Goal: Task Accomplishment & Management: Complete application form

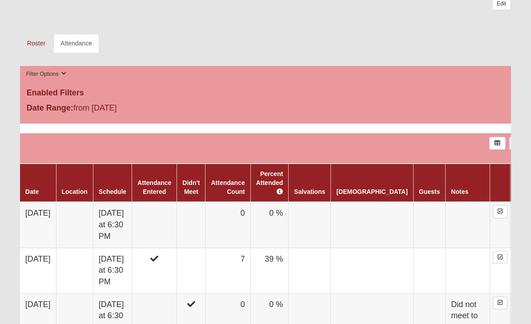
scroll to position [388, 0]
click at [125, 221] on td "Tuesday at 6:30 PM" at bounding box center [112, 225] width 39 height 46
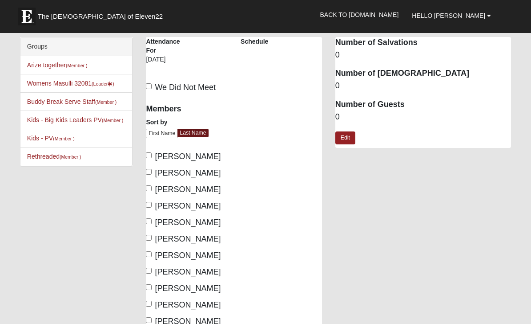
click at [150, 172] on input "[PERSON_NAME]" at bounding box center [149, 172] width 6 height 6
checkbox input "true"
click at [152, 223] on input "[PERSON_NAME]" at bounding box center [149, 221] width 6 height 6
checkbox input "true"
click at [146, 240] on input "[PERSON_NAME]" at bounding box center [149, 238] width 6 height 6
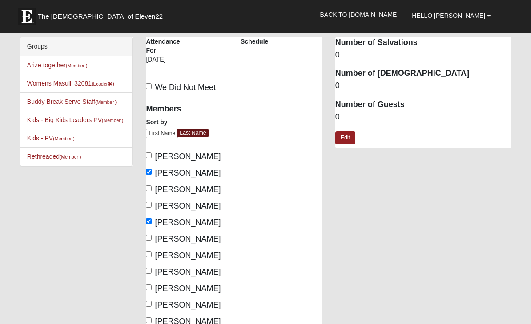
checkbox input "true"
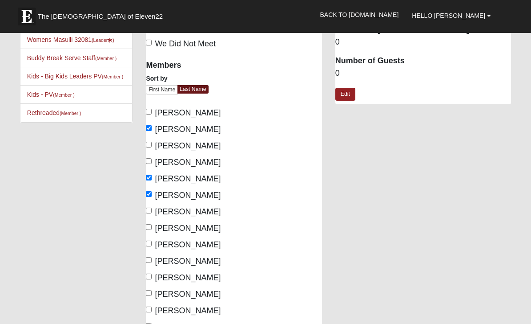
scroll to position [57, 0]
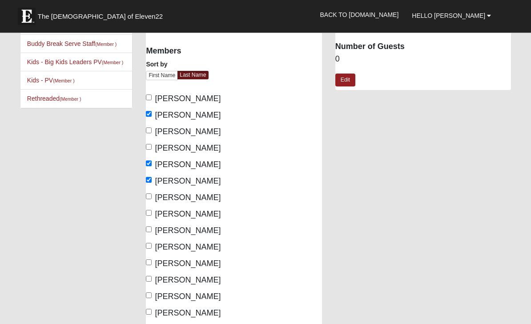
click at [147, 213] on input "[PERSON_NAME]" at bounding box center [149, 213] width 6 height 6
checkbox input "true"
click at [151, 264] on input "[PERSON_NAME]" at bounding box center [149, 263] width 6 height 6
checkbox input "true"
click at [150, 281] on input "[PERSON_NAME]" at bounding box center [149, 279] width 6 height 6
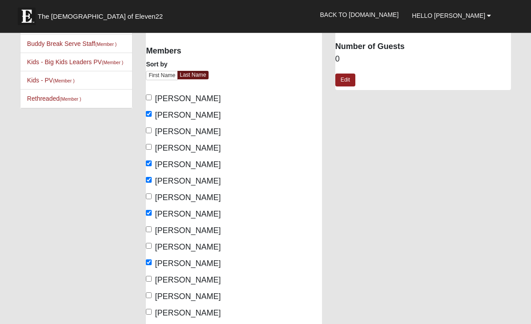
checkbox input "true"
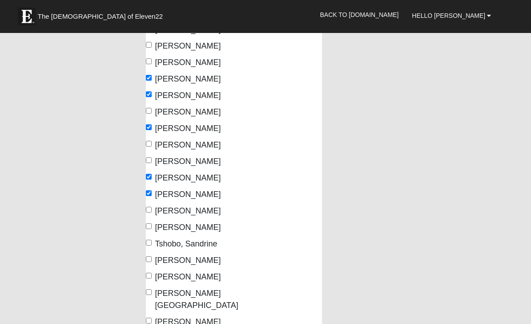
scroll to position [142, 0]
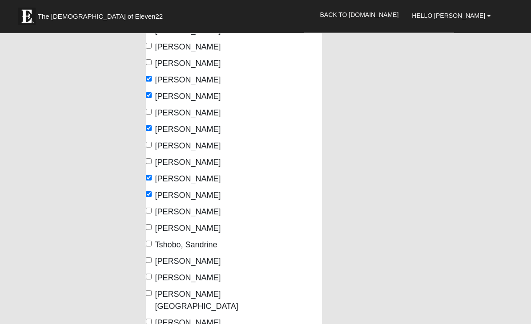
click at [151, 230] on input "[PERSON_NAME]" at bounding box center [149, 227] width 6 height 6
checkbox input "true"
click at [152, 295] on input "[PERSON_NAME][GEOGRAPHIC_DATA]" at bounding box center [149, 293] width 6 height 6
checkbox input "true"
click at [150, 319] on input "[PERSON_NAME]" at bounding box center [149, 322] width 6 height 6
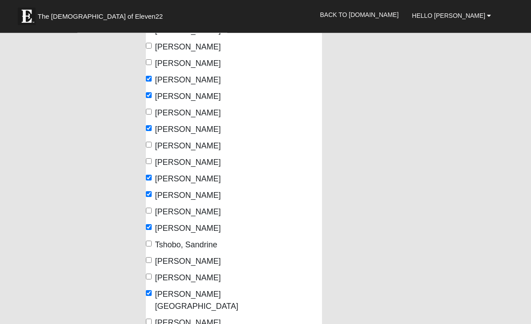
checkbox input "true"
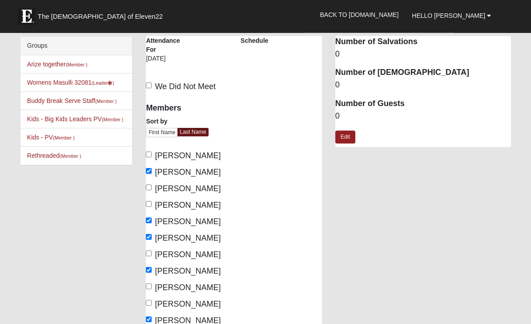
scroll to position [0, 0]
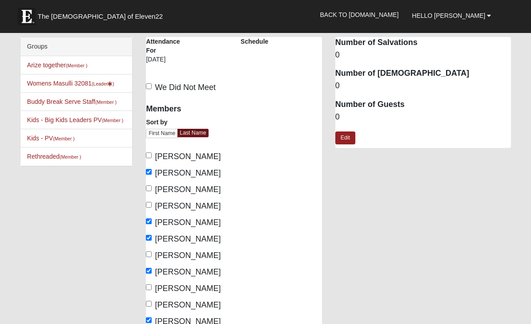
click at [343, 114] on dd "0" at bounding box center [424, 117] width 176 height 12
click at [340, 113] on dd "0" at bounding box center [424, 117] width 176 height 12
click at [349, 134] on link "Edit" at bounding box center [346, 137] width 20 height 13
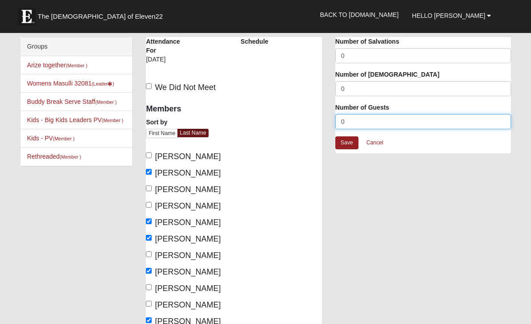
click at [357, 122] on input "0" at bounding box center [424, 121] width 176 height 15
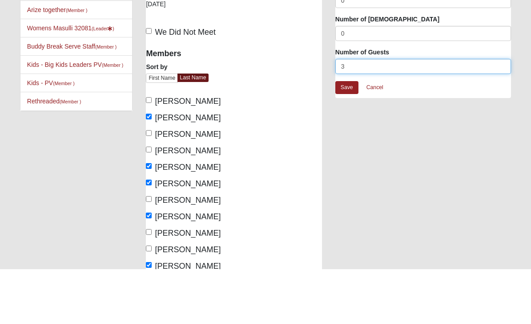
type input "3"
click at [352, 136] on link "Save" at bounding box center [347, 142] width 23 height 13
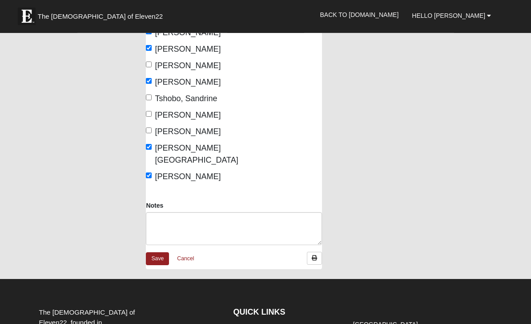
scroll to position [288, 0]
click at [162, 252] on link "Save" at bounding box center [157, 258] width 23 height 13
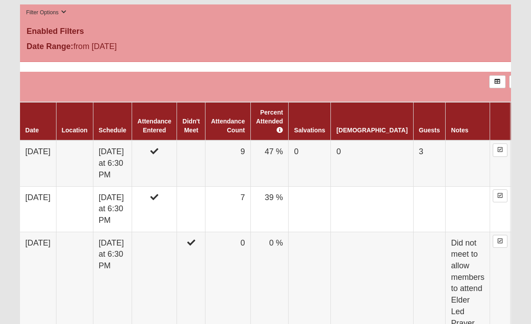
scroll to position [450, 0]
